Goal: Task Accomplishment & Management: Complete application form

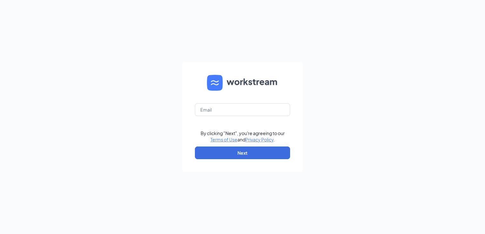
click at [212, 116] on form "By clicking "Next", you're agreeing to our Terms of Use and Privacy Policy . Ne…" at bounding box center [242, 117] width 121 height 110
click at [213, 114] on input "text" at bounding box center [242, 109] width 95 height 13
type input "ariley@bajco.net"
click at [221, 149] on button "Next" at bounding box center [242, 153] width 95 height 13
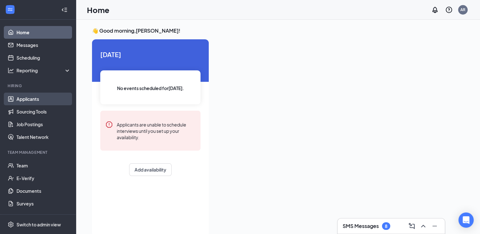
click at [35, 98] on link "Applicants" at bounding box center [43, 99] width 54 height 13
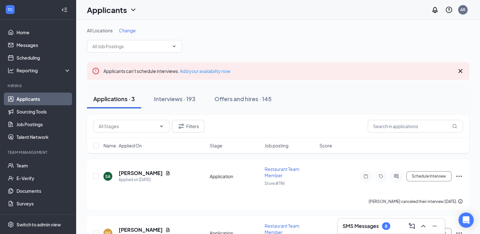
click at [121, 30] on span "Change" at bounding box center [127, 31] width 17 height 6
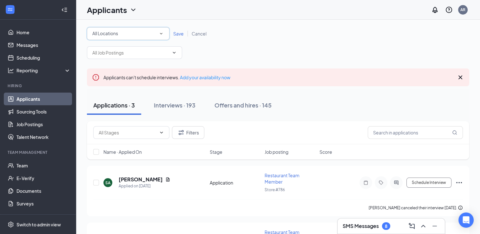
click at [121, 30] on div "All Locations" at bounding box center [128, 34] width 72 height 8
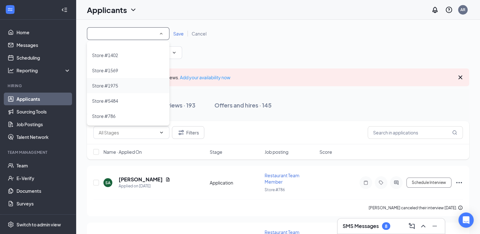
scroll to position [27, 0]
click at [112, 99] on span "Store #5484" at bounding box center [105, 101] width 26 height 6
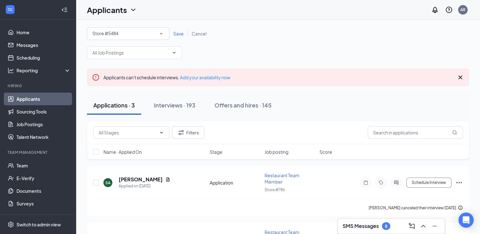
click at [179, 33] on span "Save" at bounding box center [178, 34] width 10 height 6
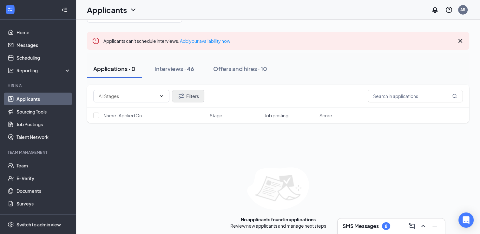
scroll to position [32, 0]
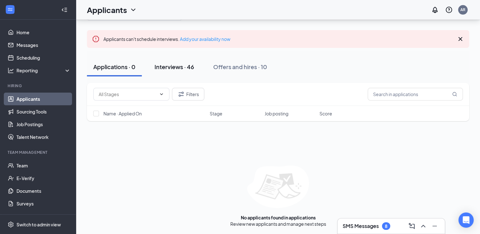
click at [166, 64] on div "Interviews · 46" at bounding box center [174, 67] width 40 height 8
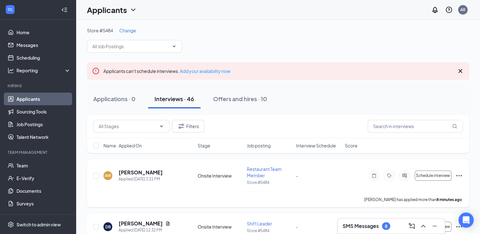
click at [458, 176] on icon "Ellipses" at bounding box center [459, 176] width 8 height 8
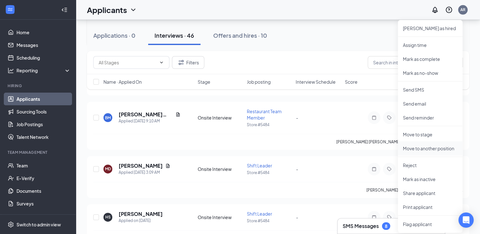
scroll to position [222, 0]
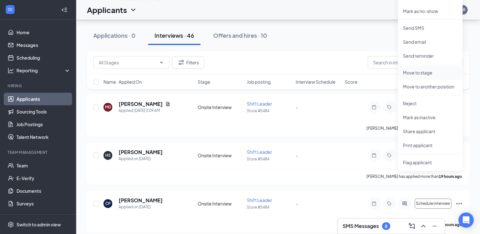
click at [423, 70] on p "Move to stage" at bounding box center [430, 72] width 55 height 6
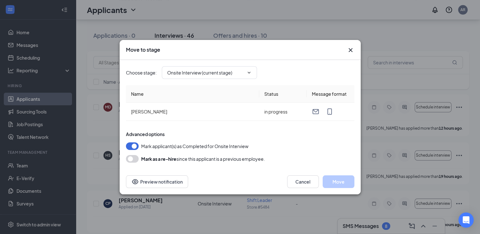
type input "Hiring Complete (next stage)"
click at [333, 180] on button "Move" at bounding box center [339, 181] width 32 height 13
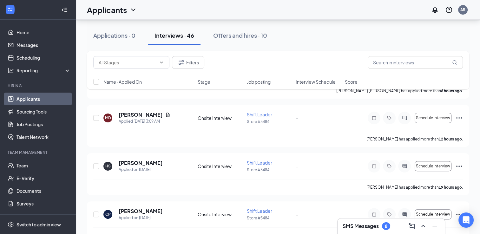
scroll to position [155, 0]
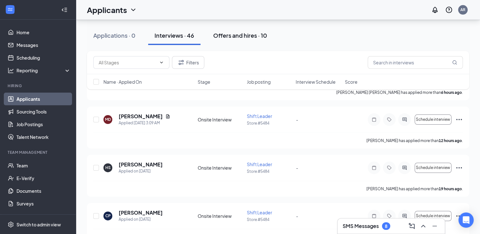
click at [246, 36] on div "Offers and hires · 10" at bounding box center [240, 35] width 54 height 8
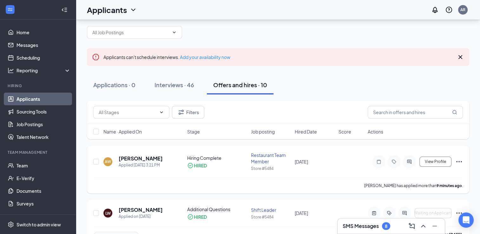
scroll to position [32, 0]
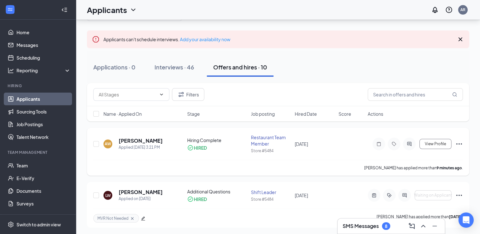
click at [455, 143] on icon "Ellipses" at bounding box center [459, 144] width 8 height 8
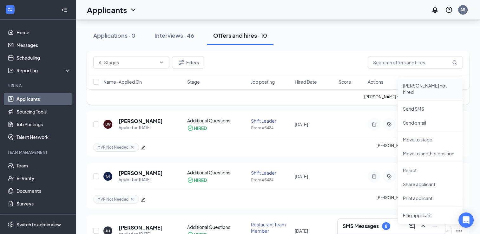
scroll to position [127, 0]
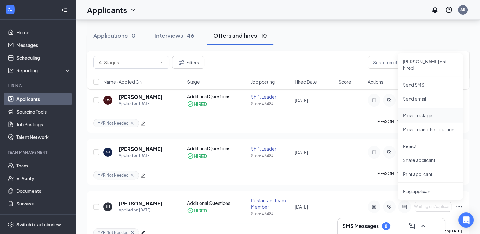
click at [415, 112] on p "Move to stage" at bounding box center [430, 115] width 55 height 6
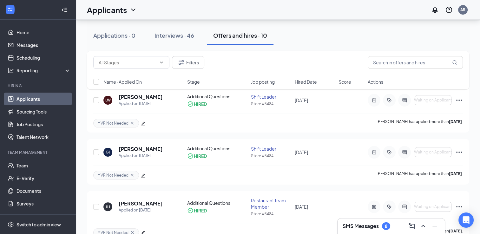
type input "Additional Questions (final stage)"
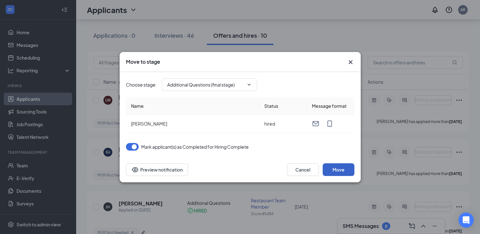
click at [343, 172] on button "Move" at bounding box center [339, 169] width 32 height 13
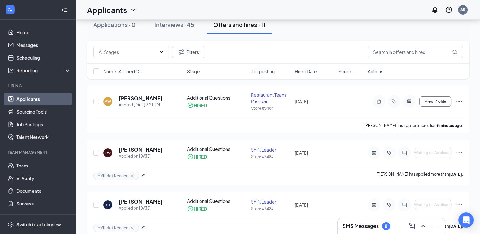
scroll to position [0, 0]
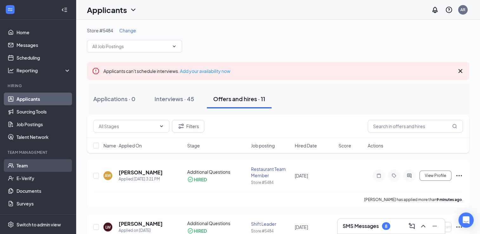
click at [28, 166] on link "Team" at bounding box center [43, 165] width 54 height 13
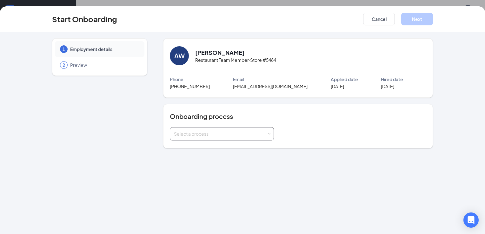
click at [199, 136] on div "Select a process" at bounding box center [222, 134] width 96 height 13
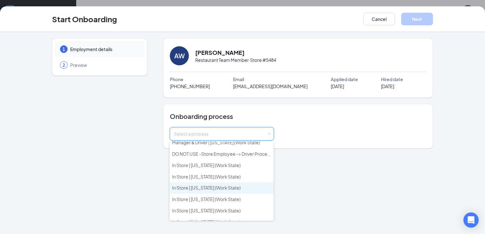
scroll to position [222, 0]
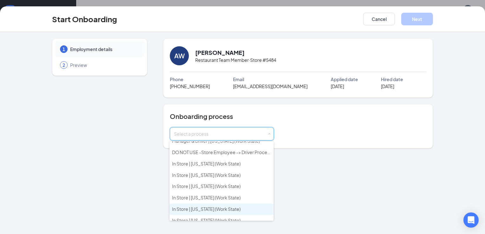
click at [216, 204] on li "In Store | Michigan (Work State)" at bounding box center [221, 209] width 104 height 11
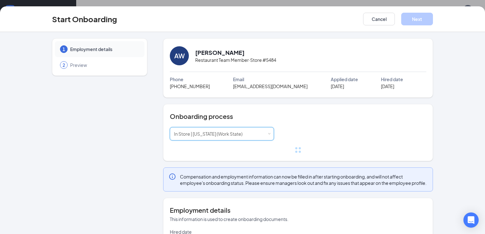
click at [353, 108] on div "Onboarding process Select a process In Store | Michigan (Work State)" at bounding box center [298, 132] width 270 height 57
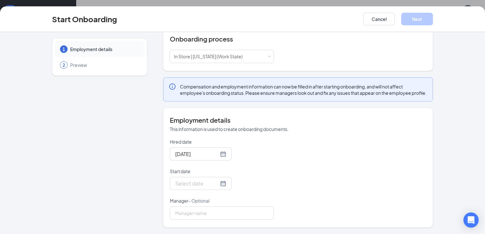
scroll to position [82, 0]
click at [198, 185] on input "Start date" at bounding box center [196, 184] width 43 height 8
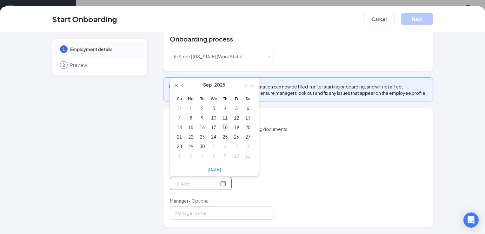
type input "Sep 18, 2025"
click at [221, 127] on div "18" at bounding box center [225, 127] width 8 height 8
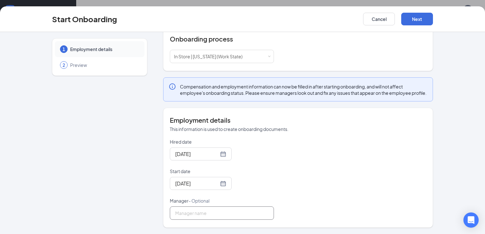
click at [194, 216] on input "Manager - Optional" at bounding box center [222, 213] width 104 height 13
type input "Amanda Riley"
drag, startPoint x: 299, startPoint y: 144, endPoint x: 319, endPoint y: 129, distance: 24.9
click at [299, 144] on div "Hired date Sep 16, 2025 Start date Sep 18, 2025 Sep 2025 Su Mo Tu We Th Fr Sa 3…" at bounding box center [298, 179] width 256 height 81
click at [415, 17] on button "Next" at bounding box center [417, 19] width 32 height 13
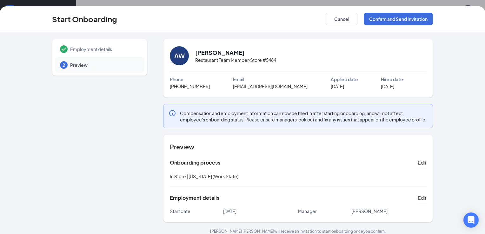
scroll to position [0, 0]
click at [385, 19] on button "Confirm and Send Invitation" at bounding box center [398, 19] width 69 height 13
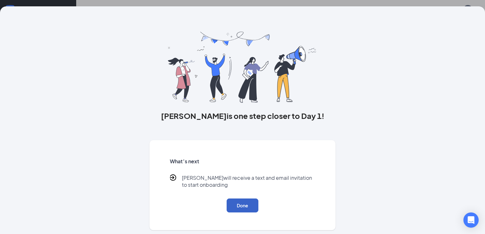
click at [247, 205] on button "Done" at bounding box center [242, 206] width 32 height 14
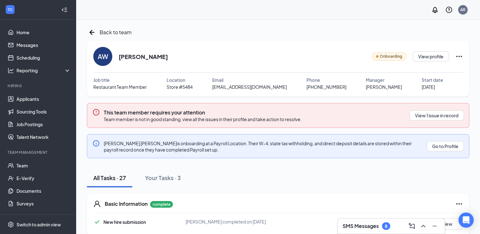
click at [460, 56] on icon "Ellipses" at bounding box center [459, 57] width 8 height 8
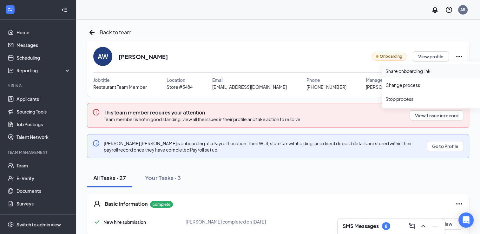
click at [421, 69] on div "Share onboarding link" at bounding box center [430, 71] width 91 height 6
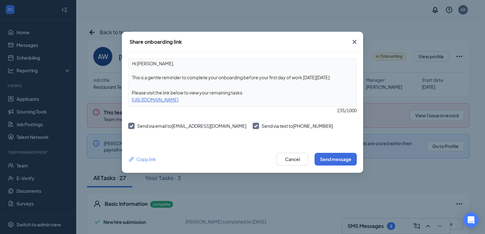
drag, startPoint x: 130, startPoint y: 98, endPoint x: 296, endPoint y: 103, distance: 166.3
click at [296, 103] on div "https://www.workstream.us/j/onboarding/6e81ac65/employee?locale=en" at bounding box center [242, 99] width 228 height 7
copy div "https://www.workstream.us/j/onboarding/6e81ac65/employee?locale=en"
click at [351, 44] on icon "Cross" at bounding box center [355, 42] width 8 height 8
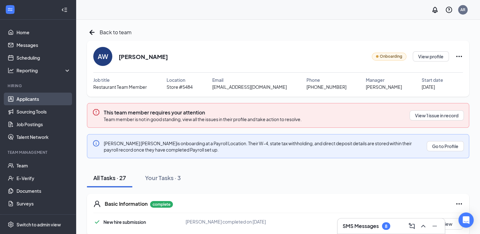
click at [43, 100] on link "Applicants" at bounding box center [43, 99] width 54 height 13
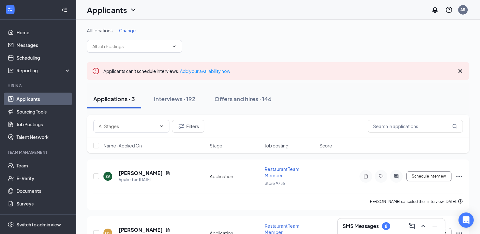
click at [36, 96] on link "Applicants" at bounding box center [43, 99] width 54 height 13
click at [170, 95] on div "Interviews · 192" at bounding box center [175, 99] width 42 height 8
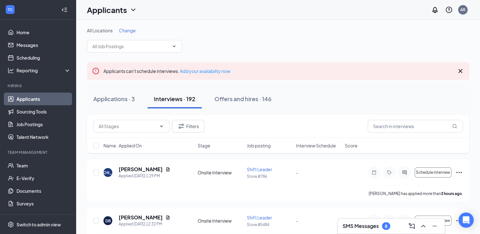
click at [123, 31] on span "Change" at bounding box center [127, 31] width 17 height 6
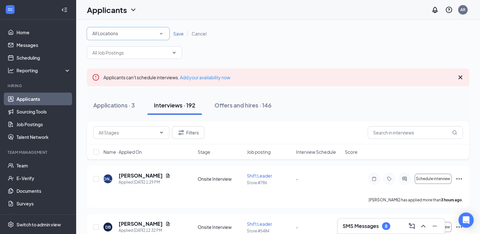
click at [164, 36] on icon "SmallChevronDown" at bounding box center [161, 34] width 6 height 6
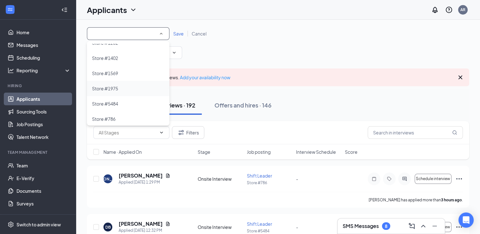
scroll to position [27, 0]
click at [133, 105] on li "Store #5484" at bounding box center [128, 100] width 82 height 15
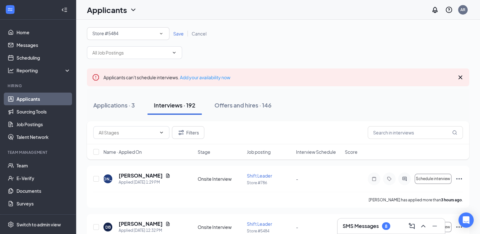
click at [181, 32] on span "Save" at bounding box center [178, 34] width 10 height 6
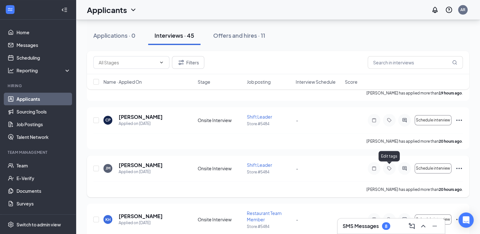
scroll to position [254, 0]
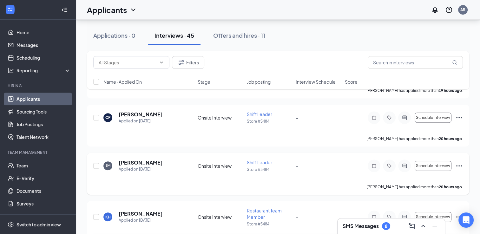
click at [460, 164] on icon "Ellipses" at bounding box center [459, 166] width 8 height 8
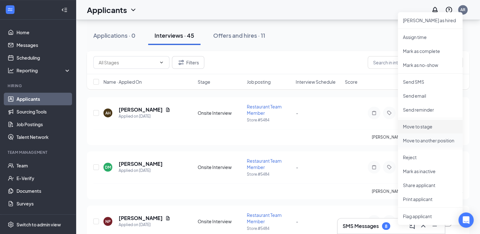
scroll to position [412, 0]
click at [423, 129] on p "Move to stage" at bounding box center [430, 126] width 55 height 6
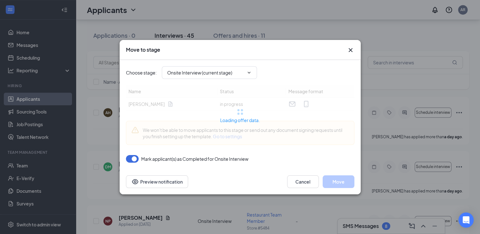
type input "MVR Background Check (next stage)"
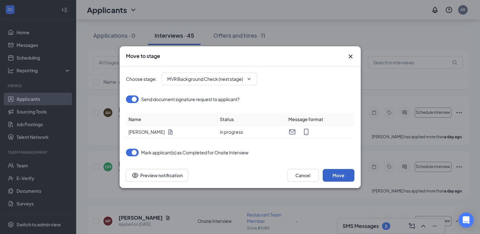
click at [340, 174] on button "Move" at bounding box center [339, 175] width 32 height 13
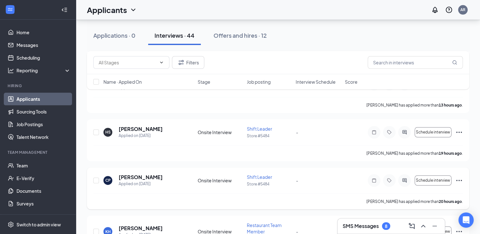
scroll to position [190, 0]
click at [459, 134] on icon "Ellipses" at bounding box center [459, 133] width 8 height 8
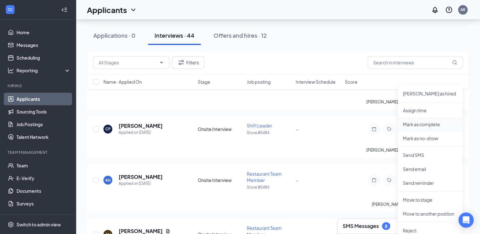
scroll to position [254, 0]
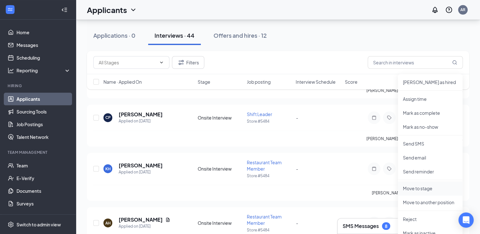
click at [416, 187] on p "Move to stage" at bounding box center [430, 188] width 55 height 6
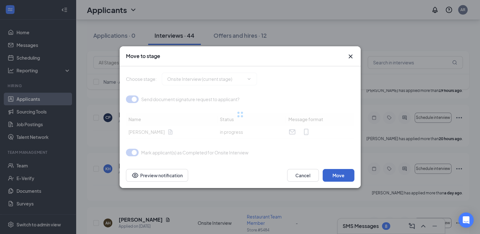
type input "MVR Background Check (next stage)"
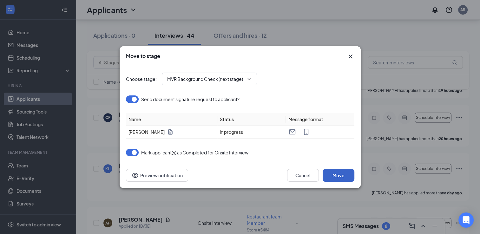
click at [345, 177] on button "Move" at bounding box center [339, 175] width 32 height 13
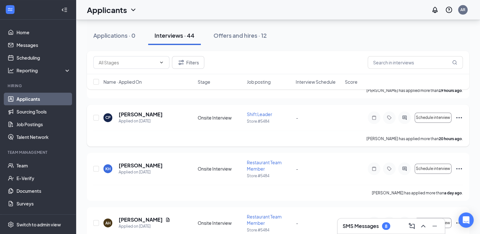
click at [459, 117] on icon "Ellipses" at bounding box center [459, 117] width 6 height 1
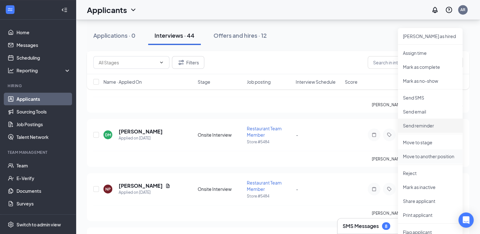
scroll to position [349, 0]
click at [418, 143] on p "Move to stage" at bounding box center [430, 141] width 55 height 6
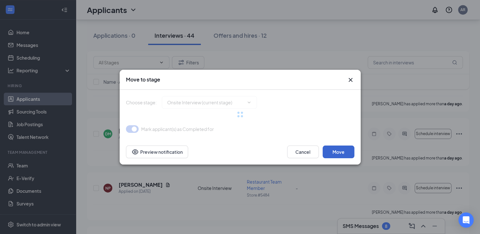
type input "Hiring Complete (next stage)"
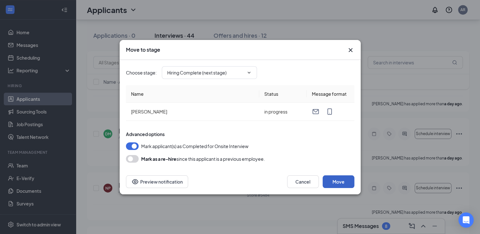
click at [344, 181] on button "Move" at bounding box center [339, 181] width 32 height 13
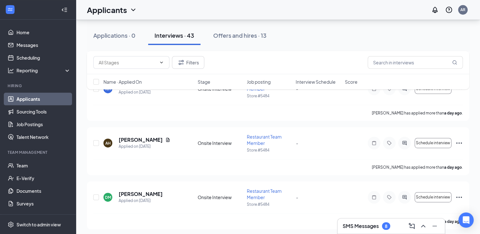
scroll to position [286, 0]
click at [232, 39] on div "Offers and hires · 13" at bounding box center [239, 35] width 53 height 8
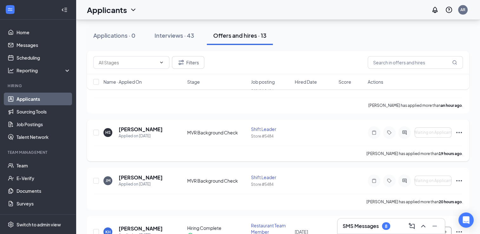
scroll to position [95, 0]
click at [458, 132] on icon "Ellipses" at bounding box center [459, 132] width 8 height 8
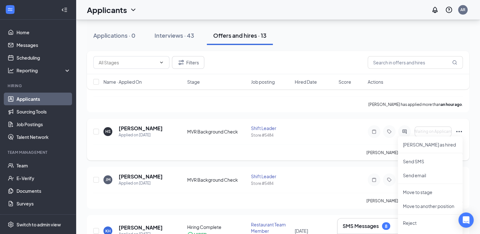
click at [298, 154] on div "Hailey Schubert has applied more than 19 hours ago ." at bounding box center [278, 153] width 370 height 16
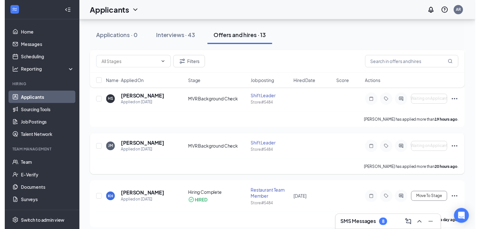
scroll to position [127, 0]
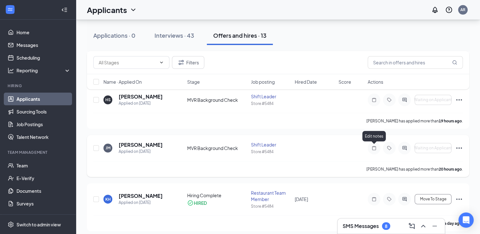
click at [371, 148] on icon "Note" at bounding box center [374, 148] width 8 height 5
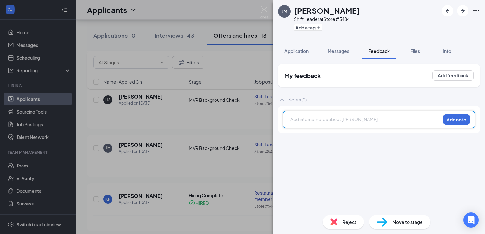
click at [335, 122] on div at bounding box center [365, 119] width 149 height 7
click at [462, 120] on button "Add note" at bounding box center [456, 120] width 27 height 10
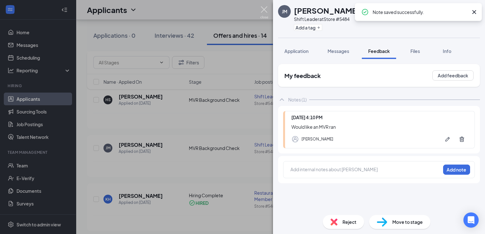
click at [261, 9] on img at bounding box center [264, 12] width 8 height 12
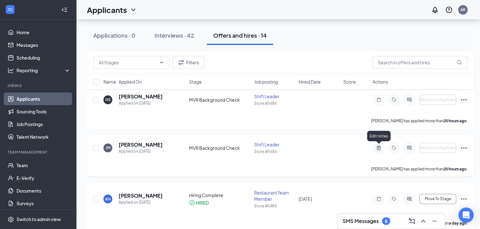
click at [380, 149] on icon "ActiveNote" at bounding box center [379, 148] width 4 height 4
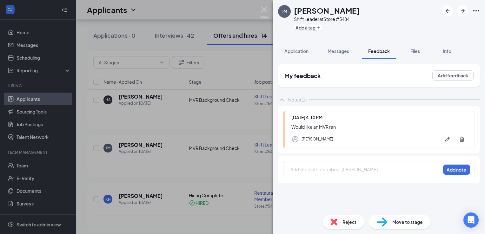
click at [263, 10] on img at bounding box center [264, 12] width 8 height 12
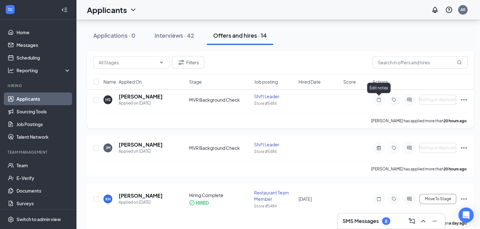
click at [381, 101] on icon "Note" at bounding box center [379, 99] width 8 height 5
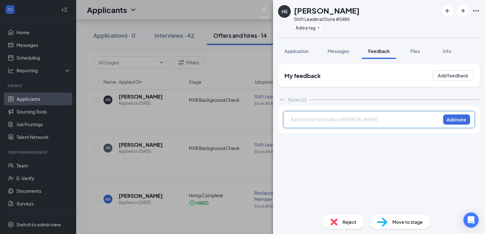
click at [304, 117] on div at bounding box center [365, 119] width 149 height 7
click at [450, 117] on button "Add note" at bounding box center [456, 120] width 27 height 10
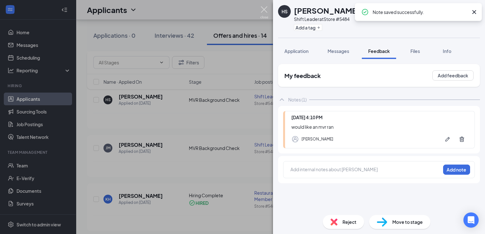
click at [264, 7] on img at bounding box center [264, 12] width 8 height 12
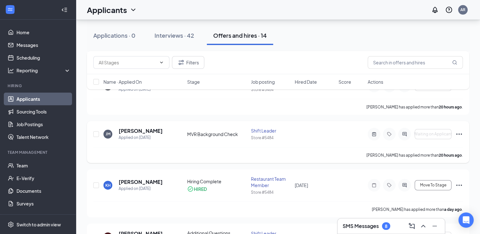
scroll to position [159, 0]
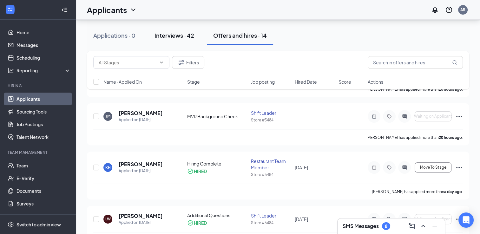
click at [186, 34] on div "Interviews · 42" at bounding box center [174, 35] width 40 height 8
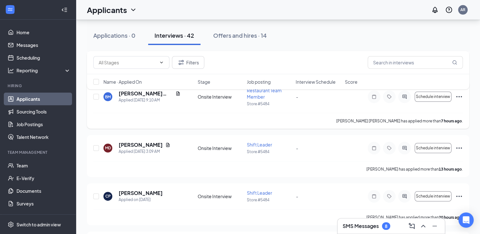
scroll to position [159, 0]
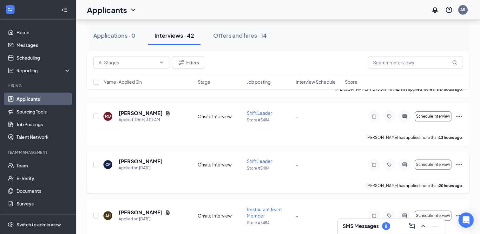
click at [459, 163] on icon "Ellipses" at bounding box center [459, 165] width 8 height 8
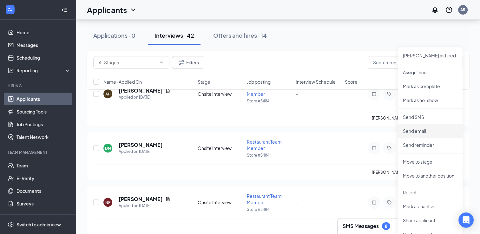
scroll to position [286, 0]
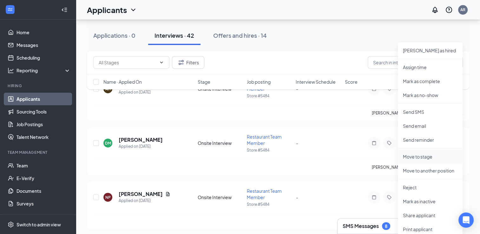
click at [423, 159] on p "Move to stage" at bounding box center [430, 157] width 55 height 6
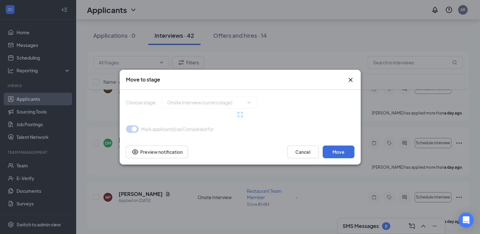
type input "MVR Background Check (next stage)"
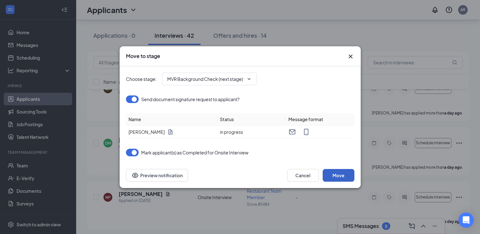
click at [335, 173] on button "Move" at bounding box center [339, 175] width 32 height 13
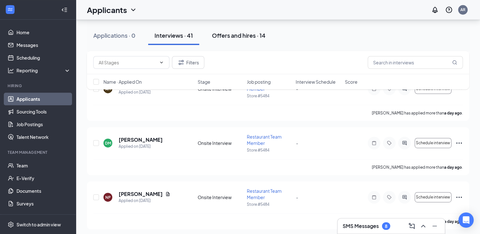
click at [235, 35] on div "Offers and hires · 14" at bounding box center [239, 35] width 54 height 8
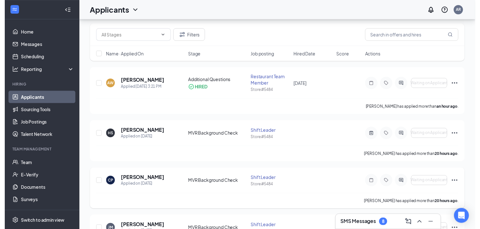
scroll to position [95, 0]
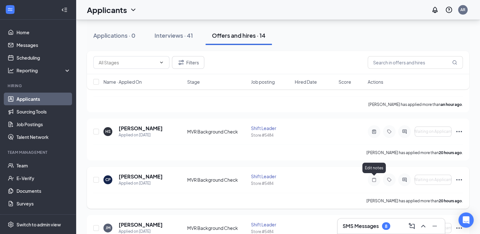
click at [374, 181] on icon "Note" at bounding box center [374, 180] width 4 height 4
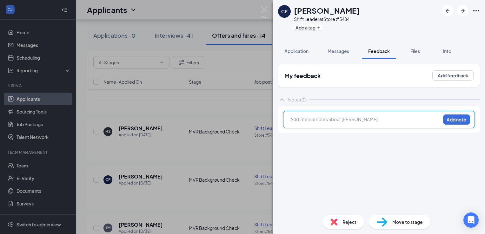
click at [305, 120] on div at bounding box center [365, 119] width 149 height 7
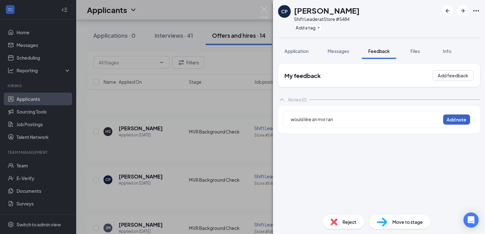
click at [459, 121] on button "Add note" at bounding box center [456, 120] width 27 height 10
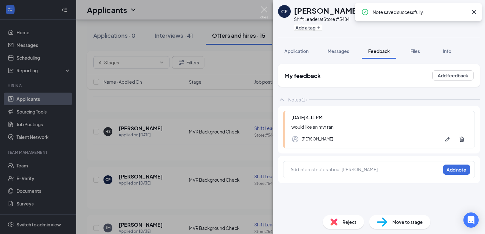
click at [266, 9] on img at bounding box center [264, 12] width 8 height 12
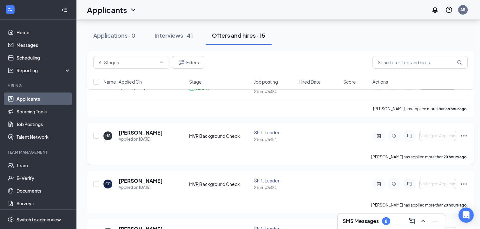
scroll to position [95, 0]
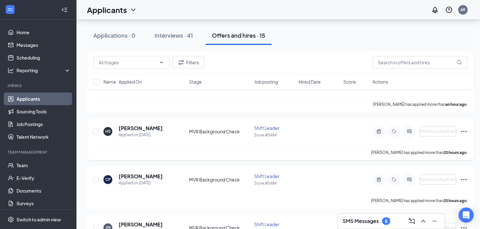
click at [463, 131] on icon "Ellipses" at bounding box center [464, 132] width 8 height 8
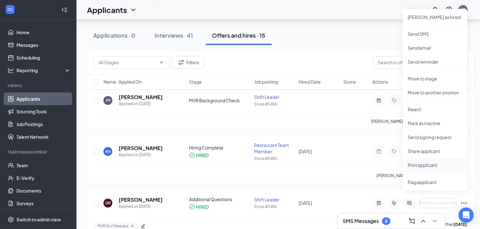
scroll to position [222, 0]
click at [421, 80] on p "Move to stage" at bounding box center [435, 79] width 55 height 6
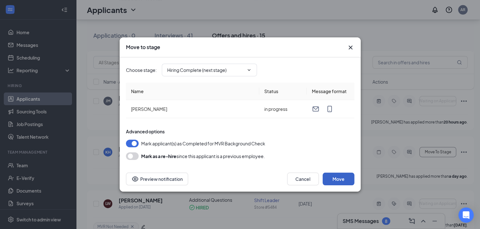
click at [348, 177] on button "Move" at bounding box center [339, 179] width 32 height 13
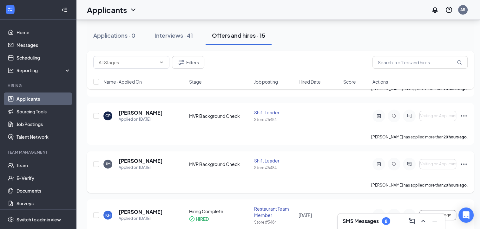
scroll to position [159, 0]
click at [462, 165] on icon "Ellipses" at bounding box center [464, 165] width 6 height 1
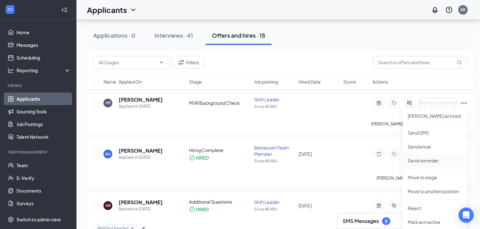
scroll to position [222, 0]
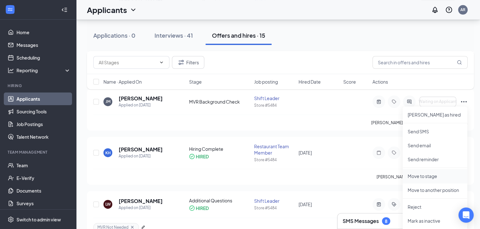
click at [429, 178] on p "Move to stage" at bounding box center [435, 176] width 55 height 6
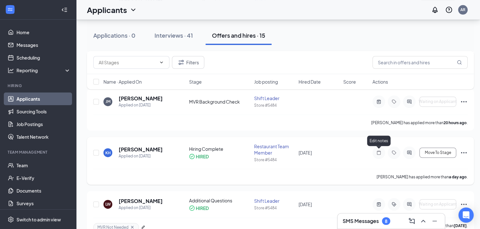
type input "Hiring Complete (next stage)"
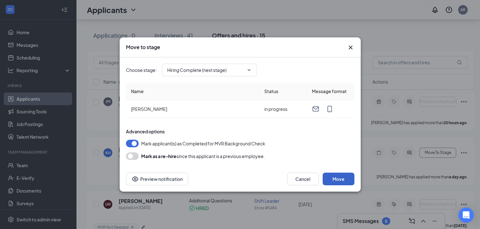
click at [341, 180] on button "Move" at bounding box center [339, 179] width 32 height 13
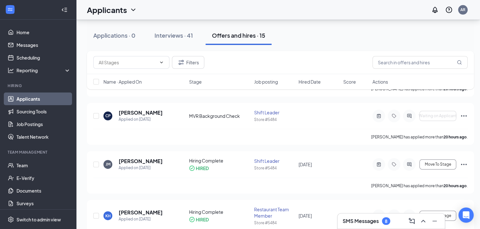
scroll to position [159, 0]
click at [463, 116] on icon "Ellipses" at bounding box center [464, 117] width 8 height 8
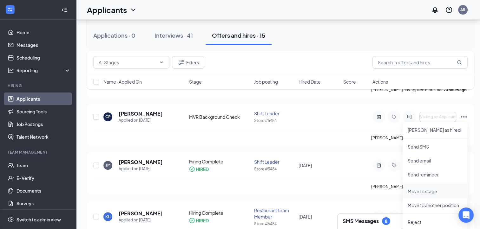
click at [427, 190] on p "Move to stage" at bounding box center [435, 191] width 55 height 6
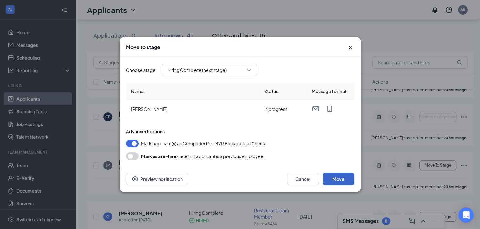
click at [341, 180] on button "Move" at bounding box center [339, 179] width 32 height 13
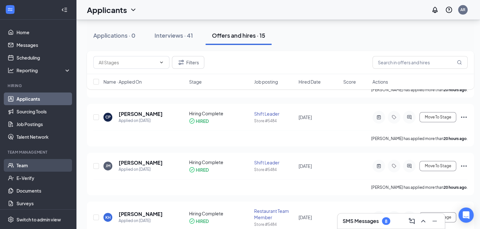
click at [46, 163] on link "Team" at bounding box center [43, 165] width 54 height 13
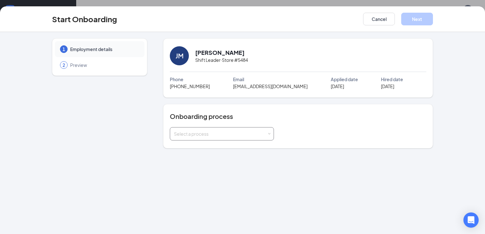
click at [216, 132] on div "Select a process" at bounding box center [220, 134] width 93 height 6
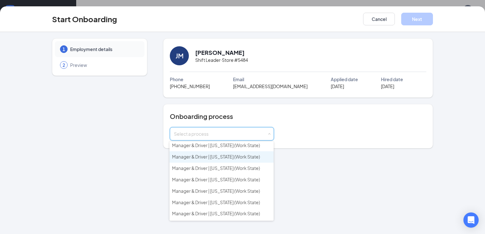
scroll to position [127, 0]
click at [231, 222] on span "Manager & Driver | [US_STATE] (Work State)" at bounding box center [216, 225] width 88 height 6
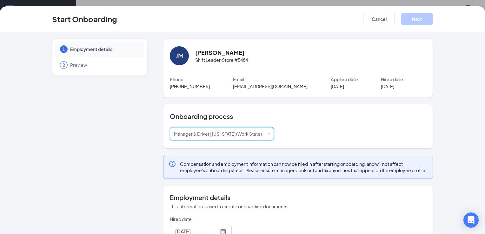
click at [338, 130] on div "Select a process Manager & Driver | [US_STATE] (Work State)" at bounding box center [298, 133] width 256 height 13
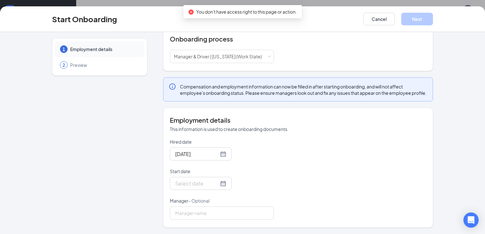
scroll to position [82, 0]
click at [211, 184] on div at bounding box center [200, 184] width 51 height 8
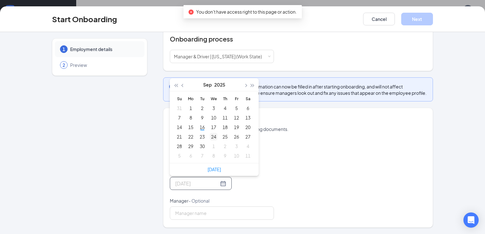
type input "Sep 24, 2025"
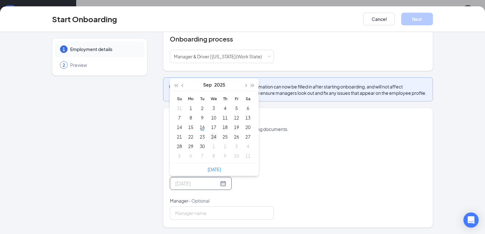
click at [210, 137] on div "24" at bounding box center [214, 137] width 8 height 8
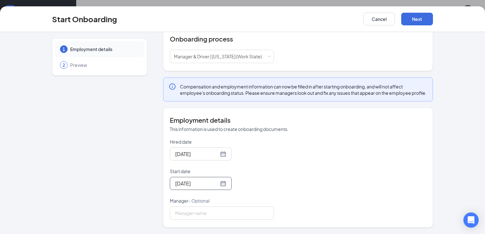
click at [273, 188] on div "Hired date Sep 16, 2025 Start date Sep 24, 2025 Sep 2025 Su Mo Tu We Th Fr Sa 3…" at bounding box center [298, 179] width 256 height 81
click at [230, 213] on input "Manager - Optional" at bounding box center [222, 213] width 104 height 13
type input "[PERSON_NAME]"
click at [332, 175] on div "Hired date Sep 16, 2025 Start date Sep 24, 2025 Sep 2025 Su Mo Tu We Th Fr Sa 3…" at bounding box center [298, 179] width 256 height 81
click at [420, 22] on button "Next" at bounding box center [417, 19] width 32 height 13
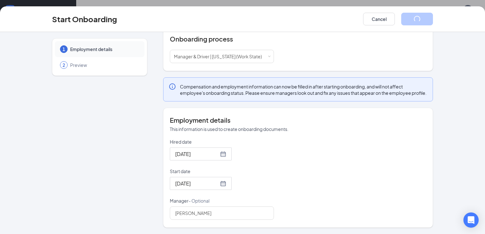
scroll to position [12, 0]
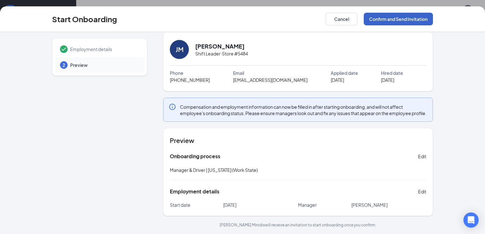
click at [387, 18] on button "Confirm and Send Invitation" at bounding box center [398, 19] width 69 height 13
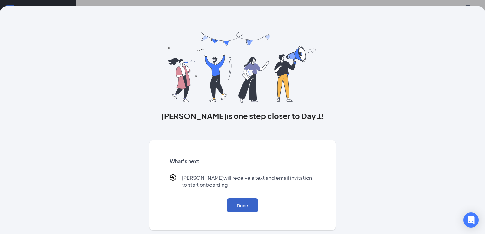
click at [245, 208] on button "Done" at bounding box center [242, 206] width 32 height 14
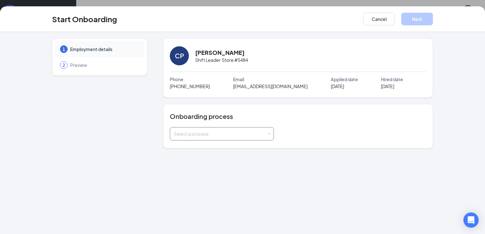
click at [181, 130] on div "Select a process" at bounding box center [222, 134] width 96 height 13
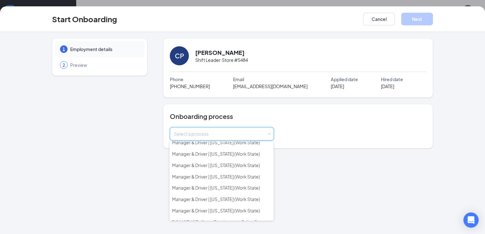
scroll to position [139, 0]
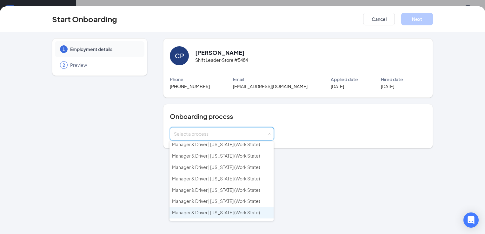
click at [211, 210] on span "Manager & Driver | [US_STATE] (Work State)" at bounding box center [216, 213] width 88 height 6
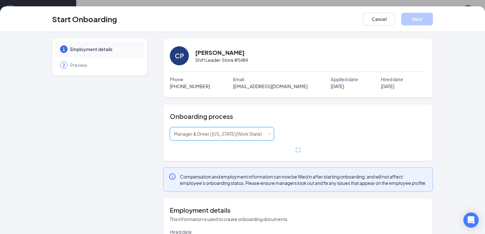
click at [315, 118] on h4 "Onboarding process" at bounding box center [298, 116] width 256 height 9
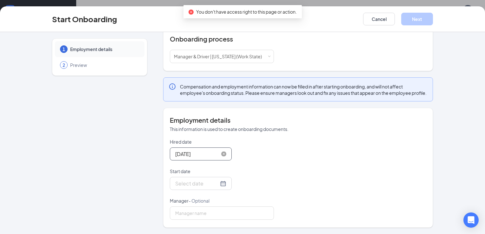
scroll to position [82, 0]
click at [187, 180] on input "Start date" at bounding box center [196, 184] width 43 height 8
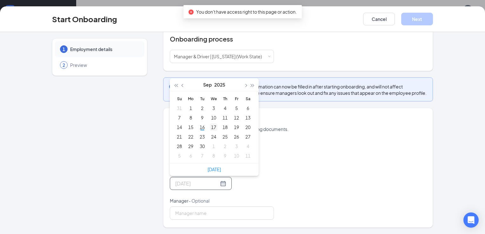
click at [210, 129] on div "17" at bounding box center [214, 127] width 8 height 8
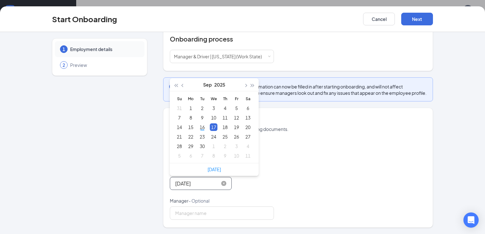
click at [195, 181] on input "[DATE]" at bounding box center [196, 184] width 43 height 8
type input "[DATE]"
drag, startPoint x: 210, startPoint y: 137, endPoint x: 214, endPoint y: 145, distance: 8.7
click at [210, 137] on div "24" at bounding box center [214, 137] width 8 height 8
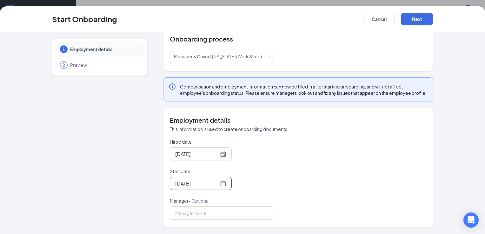
click at [304, 162] on div "Hired date Sep 16, 2025 Start date Sep 24, 2025 Sep 2025 Su Mo Tu We Th Fr Sa 3…" at bounding box center [298, 179] width 256 height 81
click at [213, 212] on input "Manager - Optional" at bounding box center [222, 213] width 104 height 13
type input "[PERSON_NAME]"
click at [357, 151] on div "Hired date [DATE] Start date [DATE] [DATE] Su Mo Tu We Th Fr Sa 31 1 2 3 4 5 6 …" at bounding box center [298, 179] width 256 height 81
click at [413, 22] on button "Next" at bounding box center [417, 19] width 32 height 13
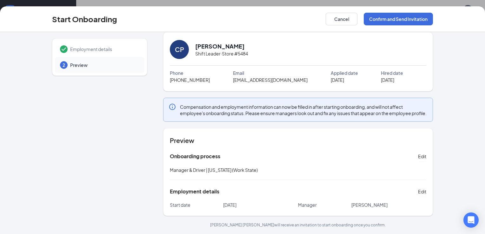
scroll to position [12, 0]
click at [379, 19] on button "Confirm and Send Invitation" at bounding box center [398, 19] width 69 height 13
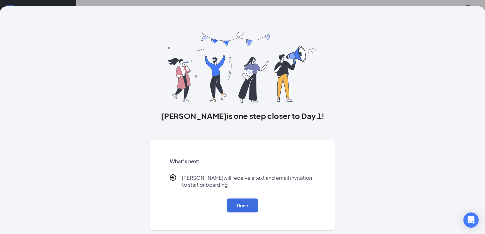
scroll to position [0, 0]
click at [255, 200] on button "Done" at bounding box center [242, 206] width 32 height 14
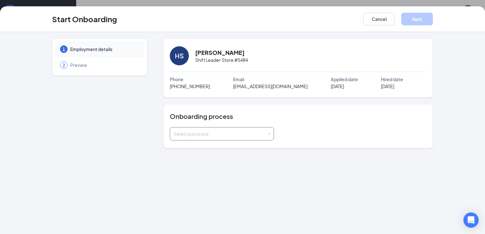
click at [239, 135] on div "Select a process" at bounding box center [220, 134] width 93 height 6
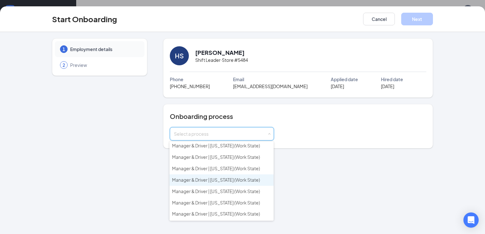
scroll to position [127, 0]
click at [228, 222] on span "Manager & Driver | [US_STATE] (Work State)" at bounding box center [216, 225] width 88 height 6
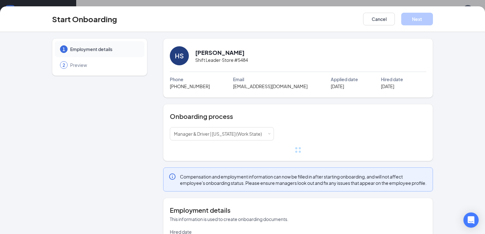
click at [318, 136] on div "Select a process Manager & Driver | [US_STATE] (Work State)" at bounding box center [298, 133] width 256 height 13
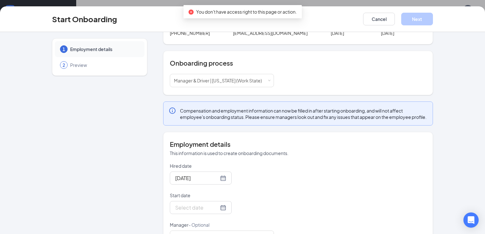
scroll to position [63, 0]
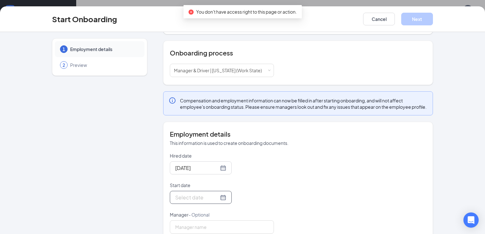
click at [204, 201] on input "Start date" at bounding box center [196, 198] width 43 height 8
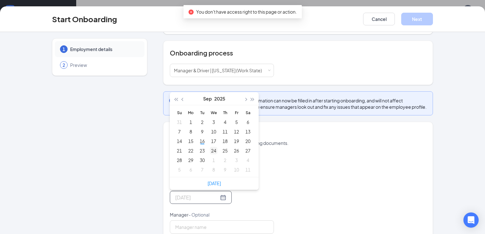
type input "[DATE]"
click at [214, 154] on div "24" at bounding box center [214, 151] width 8 height 8
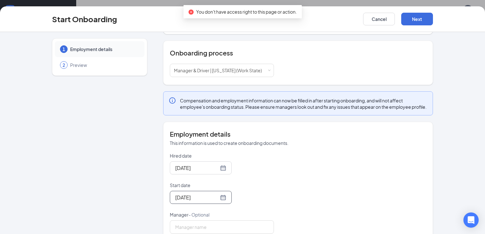
click at [299, 156] on div "Employment details This information is used to create onboarding documents. Hir…" at bounding box center [298, 182] width 256 height 104
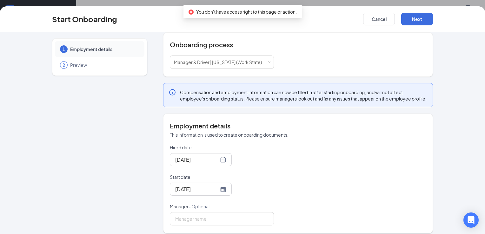
scroll to position [82, 0]
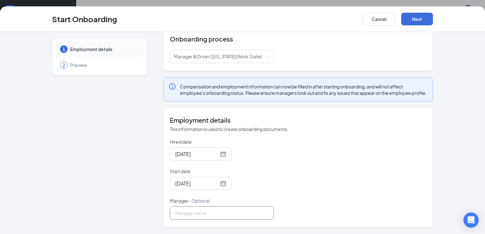
click at [220, 213] on input "Manager - Optional" at bounding box center [222, 213] width 104 height 13
type input "Amanda Riley"
click at [301, 144] on div "Hired date Sep 16, 2025 Start date Sep 24, 2025 Sep 2025 Su Mo Tu We Th Fr Sa 3…" at bounding box center [298, 179] width 256 height 81
click at [426, 18] on button "Next" at bounding box center [417, 19] width 32 height 13
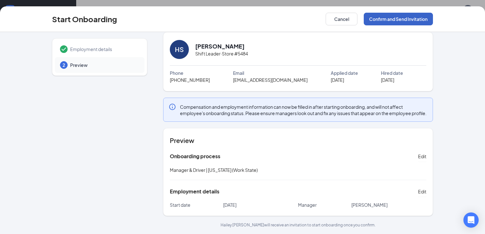
click at [391, 20] on button "Confirm and Send Invitation" at bounding box center [398, 19] width 69 height 13
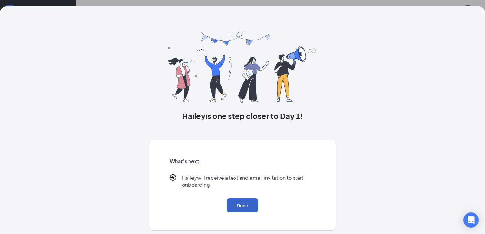
click at [243, 200] on button "Done" at bounding box center [242, 206] width 32 height 14
